Goal: Information Seeking & Learning: Find contact information

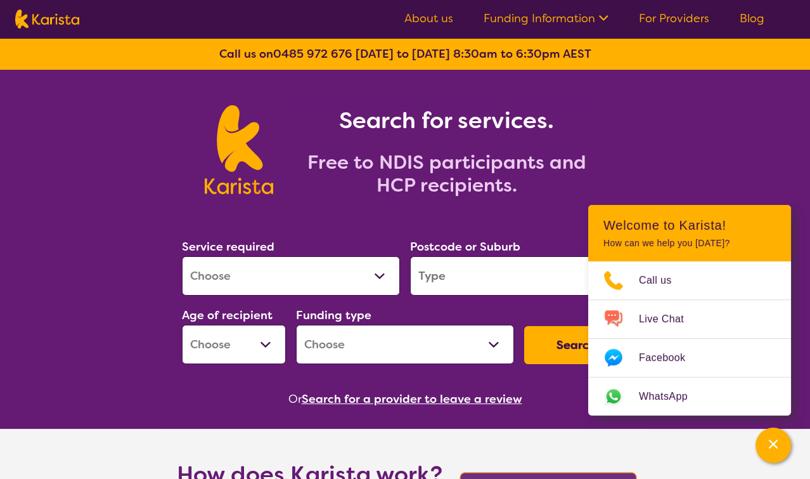
click at [372, 273] on select "Allied Health Assistant Assessment ([MEDICAL_DATA] or [MEDICAL_DATA]) Behaviour…" at bounding box center [291, 275] width 218 height 39
select select "[MEDICAL_DATA]"
click at [182, 256] on select "Allied Health Assistant Assessment ([MEDICAL_DATA] or [MEDICAL_DATA]) Behaviour…" at bounding box center [291, 275] width 218 height 39
click at [534, 269] on input "search" at bounding box center [519, 275] width 218 height 39
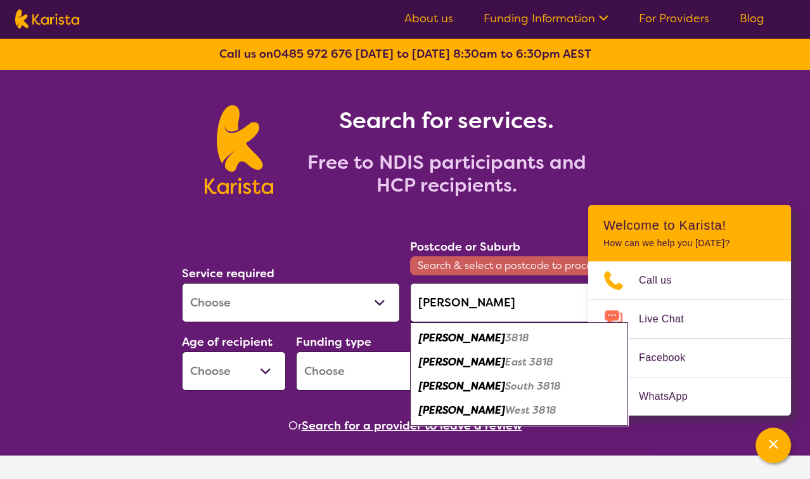
click at [491, 332] on div "[PERSON_NAME] 3818" at bounding box center [519, 338] width 205 height 24
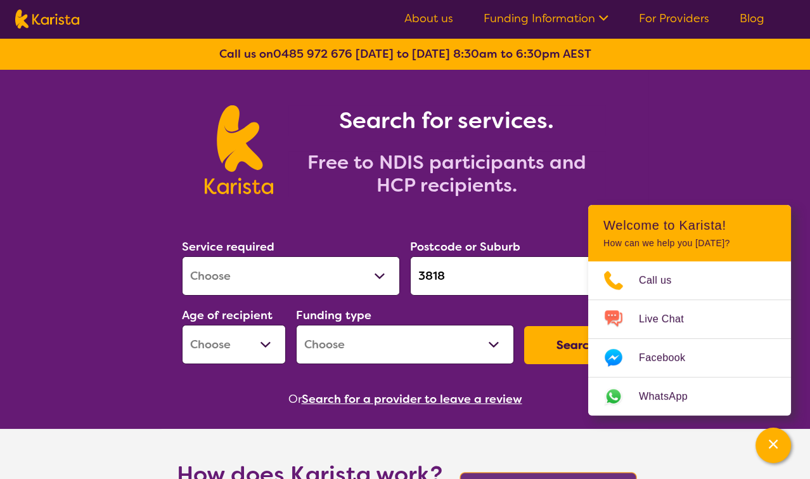
click at [489, 277] on input "3818" at bounding box center [519, 275] width 218 height 39
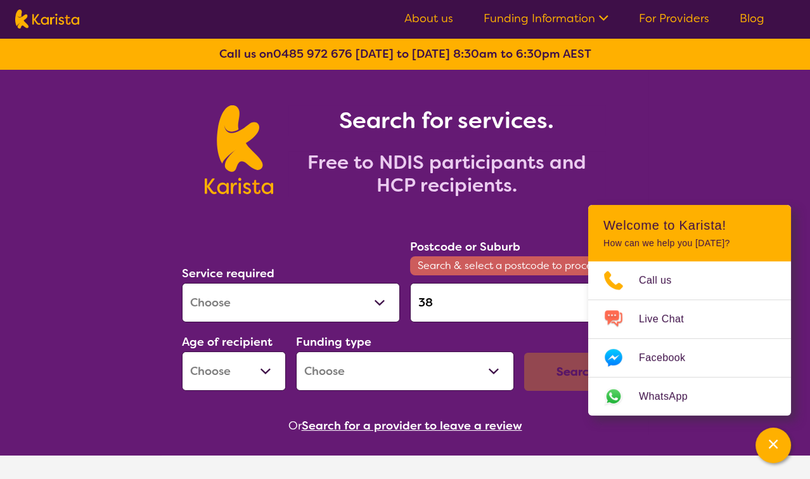
type input "3"
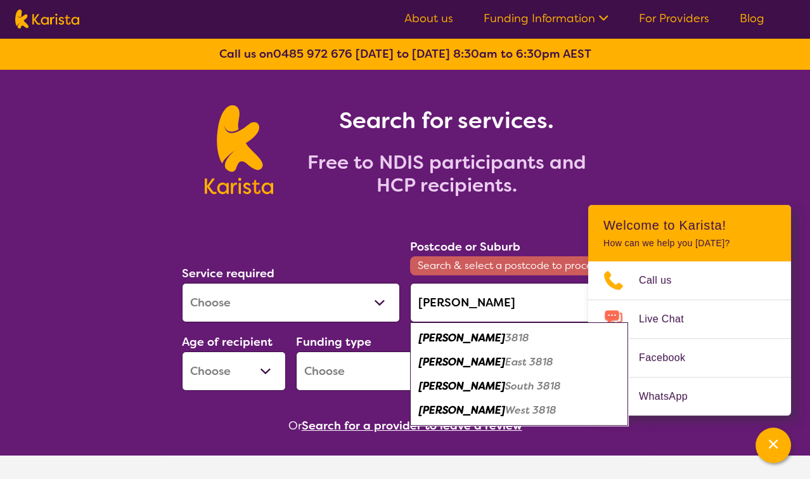
click at [486, 333] on div "[PERSON_NAME] 3818" at bounding box center [519, 338] width 205 height 24
type input "3818"
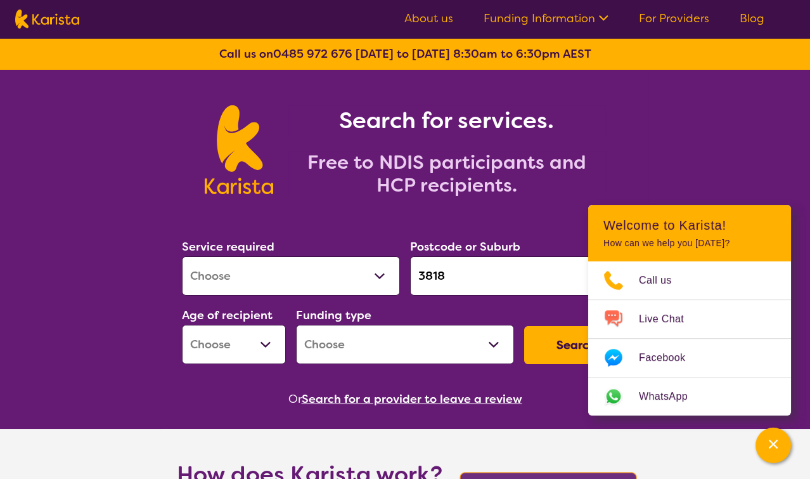
click at [264, 344] on select "Early Childhood - 0 to 9 Child - 10 to 11 Adolescent - 12 to 17 Adult - 18 to 6…" at bounding box center [234, 344] width 104 height 39
select select "EC"
click at [182, 325] on select "Early Childhood - 0 to 9 Child - 10 to 11 Adolescent - 12 to 17 Adult - 18 to 6…" at bounding box center [234, 344] width 104 height 39
click at [490, 344] on select "Home Care Package (HCP) National Disability Insurance Scheme (NDIS) I don't know" at bounding box center [405, 344] width 218 height 39
select select "NDIS"
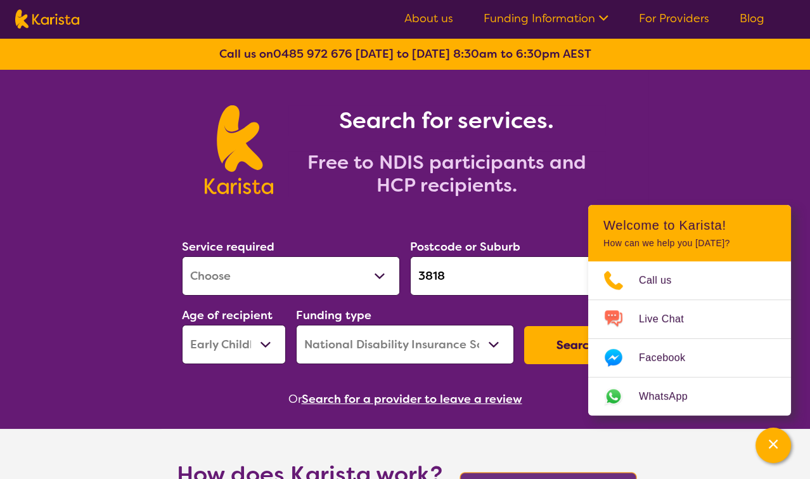
click at [296, 325] on select "Home Care Package (HCP) National Disability Insurance Scheme (NDIS) I don't know" at bounding box center [405, 344] width 218 height 39
click at [533, 346] on button "Search" at bounding box center [576, 345] width 104 height 38
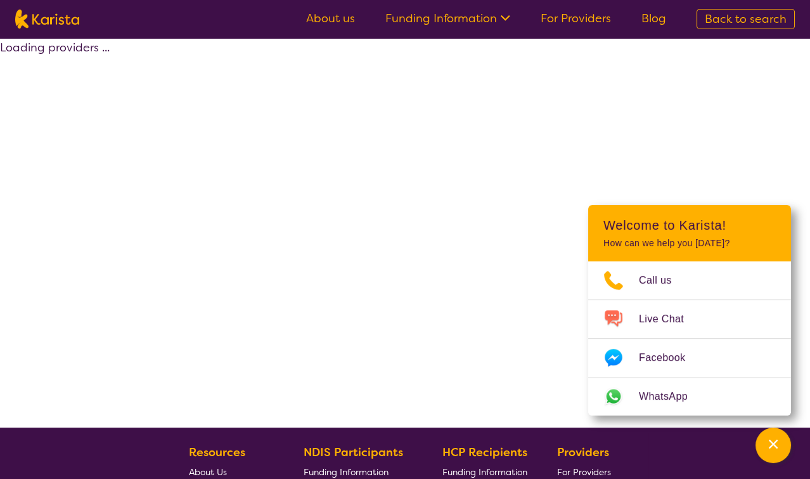
select select "by_score"
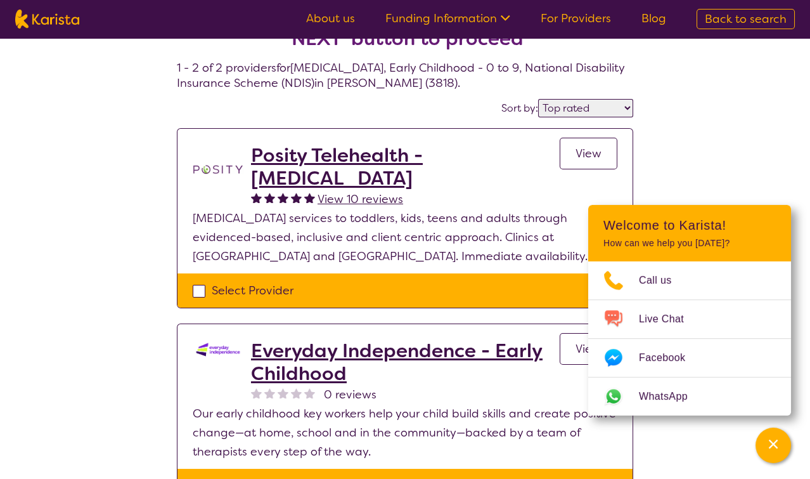
scroll to position [63, 0]
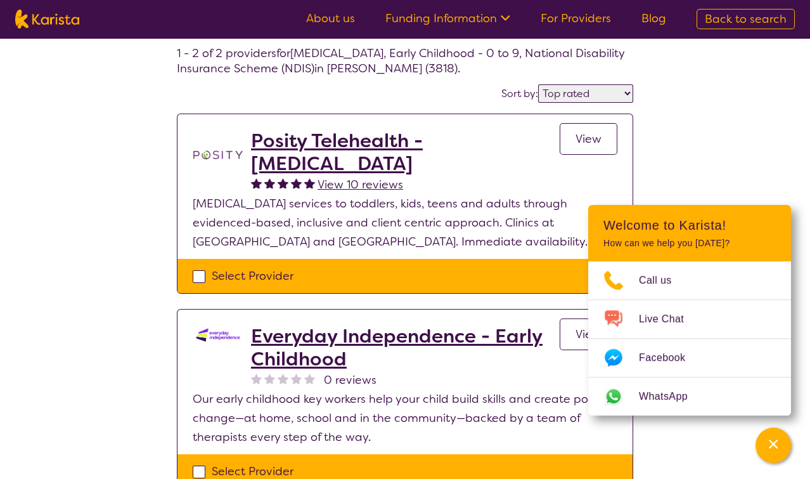
click at [744, 150] on div "Select one or more providers and click the 'NEXT' button to proceed 1 - 2 of 2 …" at bounding box center [405, 255] width 810 height 560
click at [781, 446] on div "Channel Menu" at bounding box center [773, 445] width 25 height 28
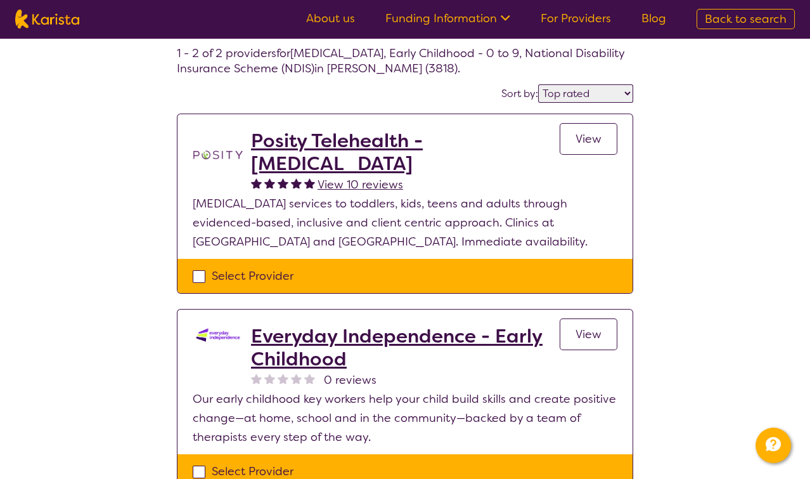
click at [631, 91] on select "Highly reviewed Top rated" at bounding box center [585, 93] width 95 height 18
drag, startPoint x: 648, startPoint y: 84, endPoint x: 648, endPoint y: 92, distance: 7.6
click at [649, 84] on div "Select one or more providers and click the 'NEXT' button to proceed 1 - 2 of 2 …" at bounding box center [405, 255] width 810 height 560
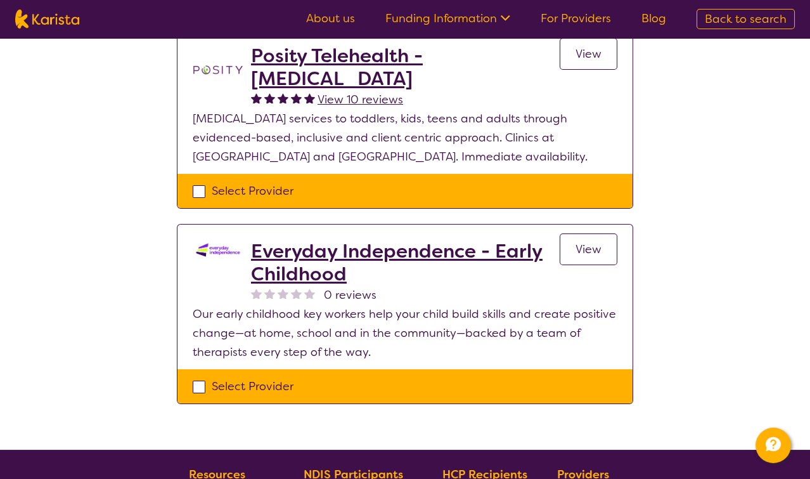
scroll to position [127, 0]
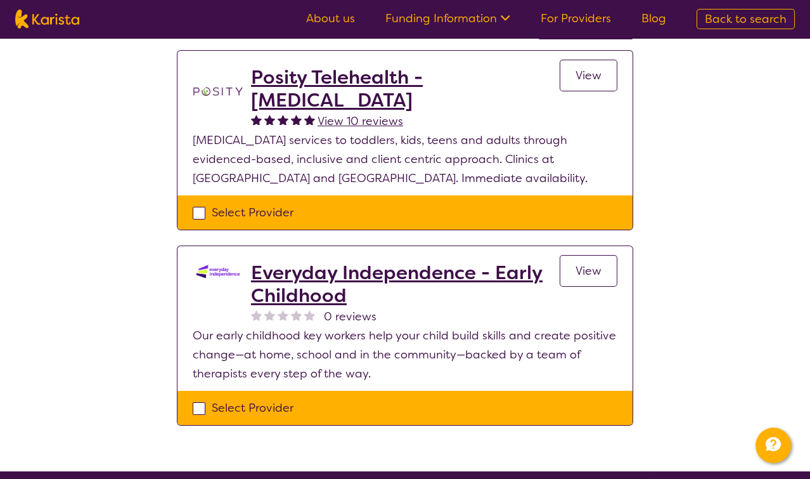
click at [427, 268] on h2 "Everyday Independence - Early Childhood" at bounding box center [405, 284] width 309 height 46
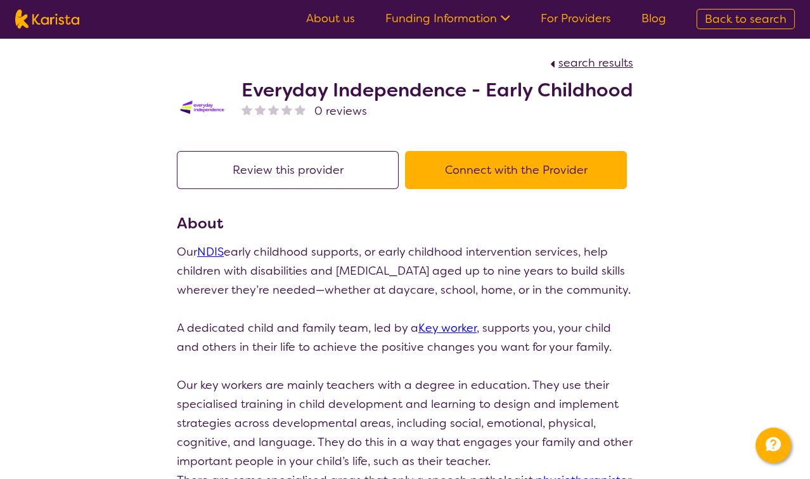
scroll to position [127, 0]
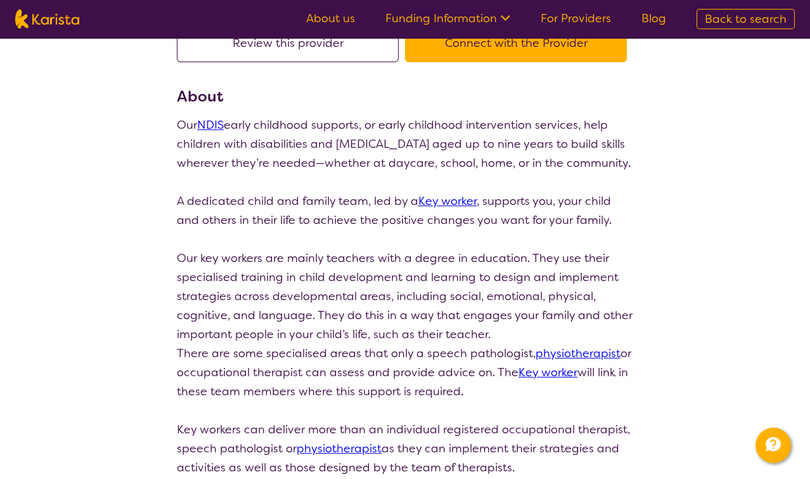
select select "by_score"
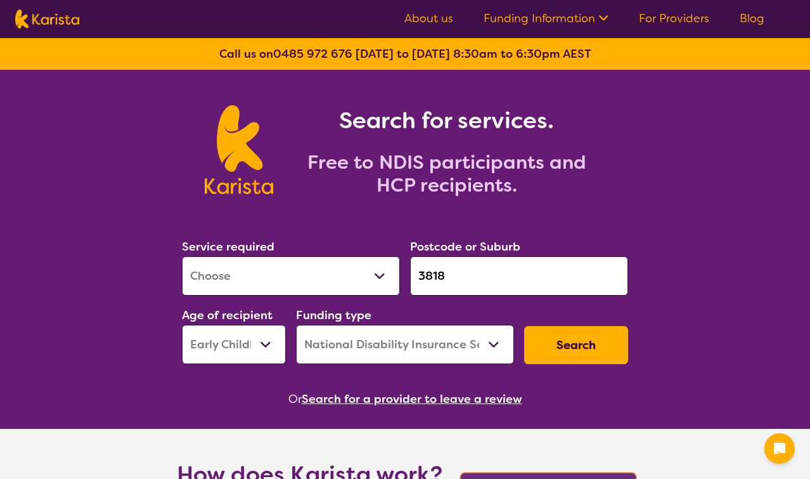
select select "[MEDICAL_DATA]"
select select "EC"
select select "NDIS"
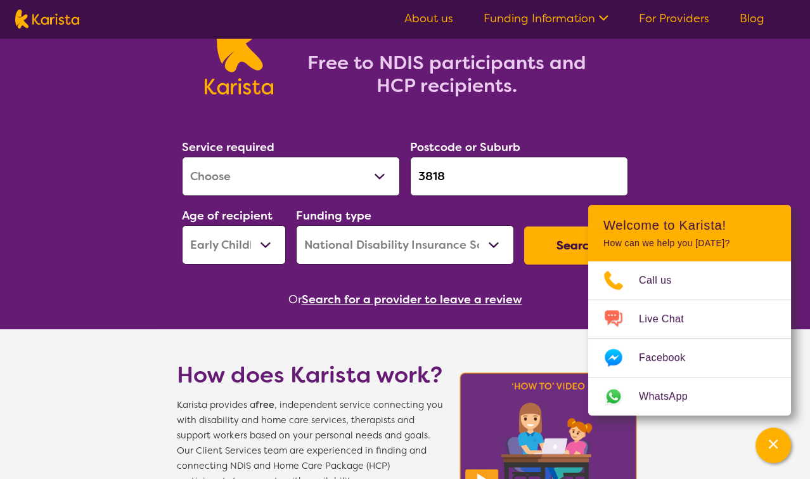
scroll to position [63, 0]
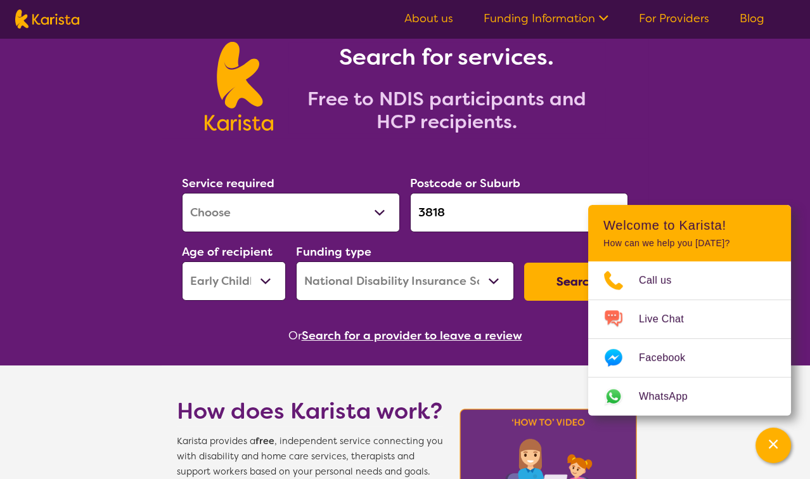
click at [545, 274] on button "Search" at bounding box center [576, 281] width 104 height 38
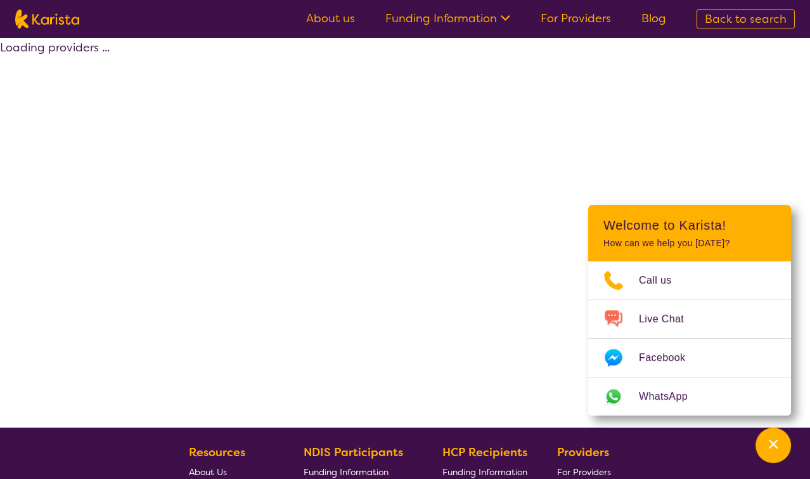
select select "by_score"
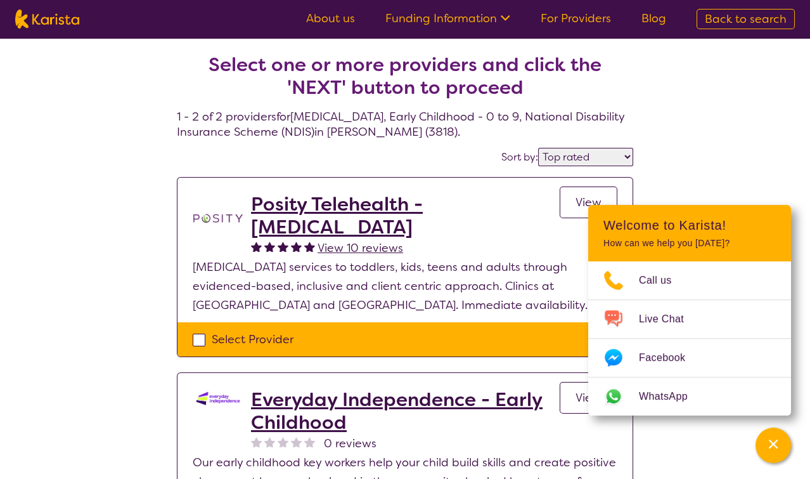
click at [723, 146] on div "Select one or more providers and click the 'NEXT' button to proceed 1 - 2 of 2 …" at bounding box center [405, 318] width 810 height 560
drag, startPoint x: 772, startPoint y: 451, endPoint x: 767, endPoint y: 444, distance: 7.7
click at [771, 450] on div "Channel Menu" at bounding box center [773, 445] width 25 height 28
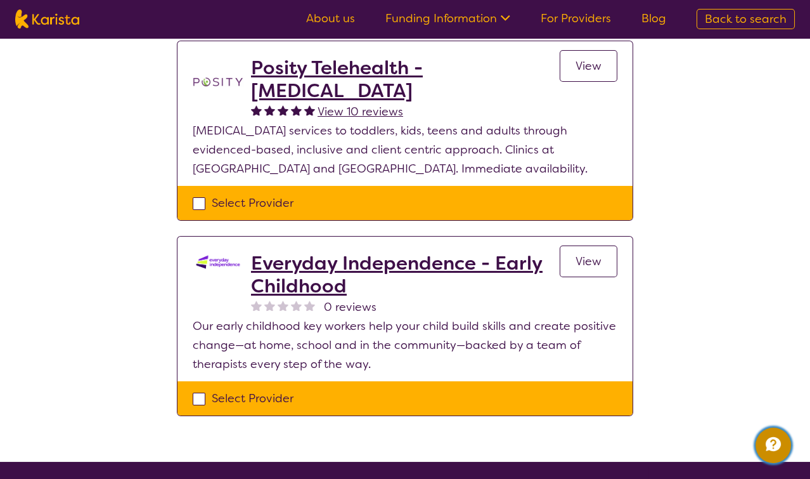
scroll to position [190, 0]
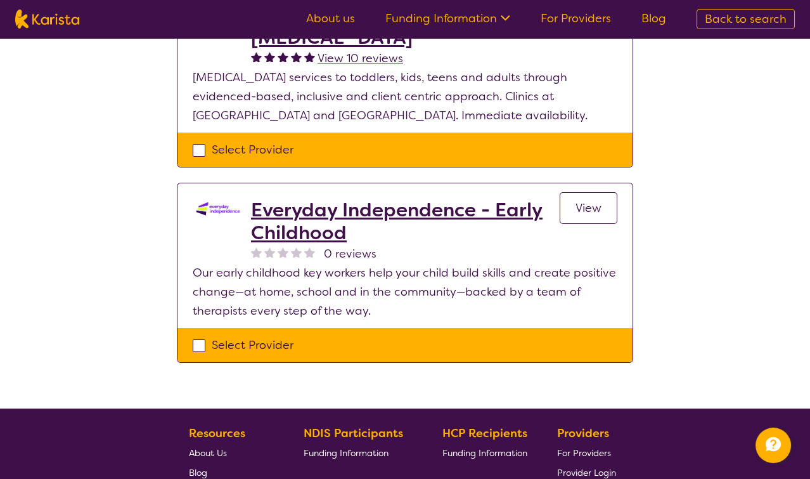
click at [392, 209] on h2 "Everyday Independence - Early Childhood" at bounding box center [405, 221] width 309 height 46
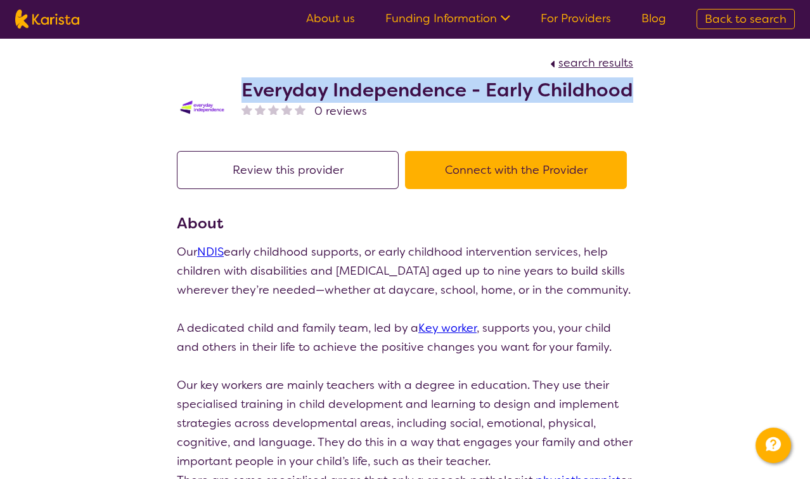
drag, startPoint x: 243, startPoint y: 90, endPoint x: 683, endPoint y: 77, distance: 439.6
click at [683, 77] on div "search results Everyday Independence - Early Childhood 0 reviews Review this pr…" at bounding box center [405, 440] width 810 height 804
copy h2 "Everyday Independence - Early Childhood"
